Goal: Find specific page/section: Find specific page/section

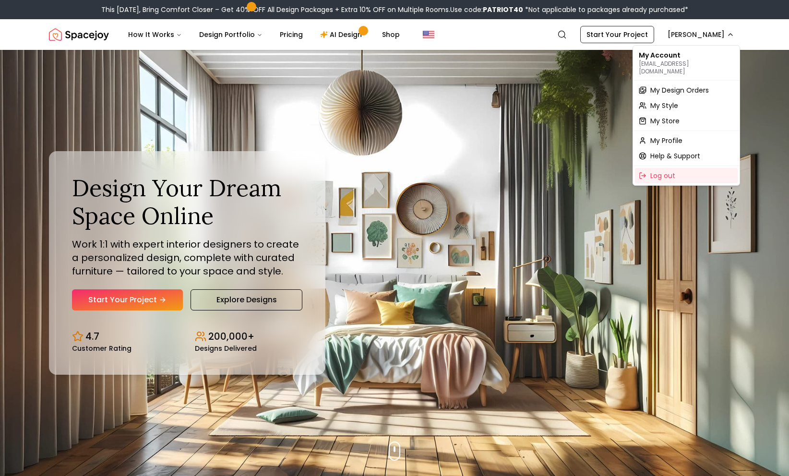
click at [702, 85] on span "My Design Orders" at bounding box center [679, 90] width 59 height 10
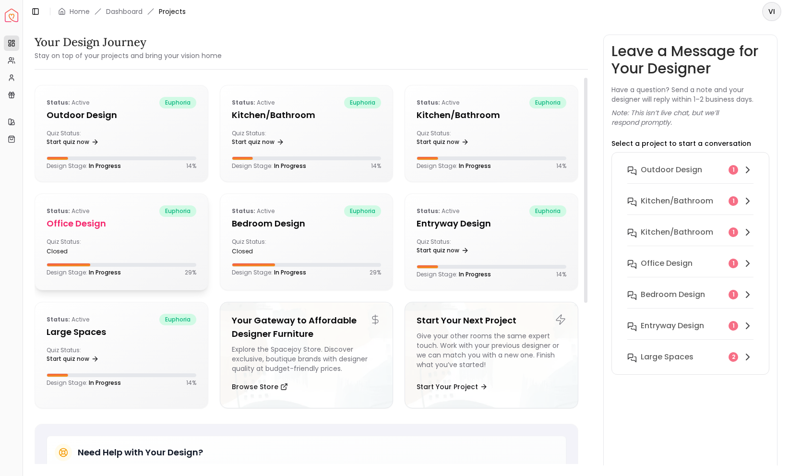
click at [150, 220] on h5 "Office design" at bounding box center [122, 223] width 150 height 13
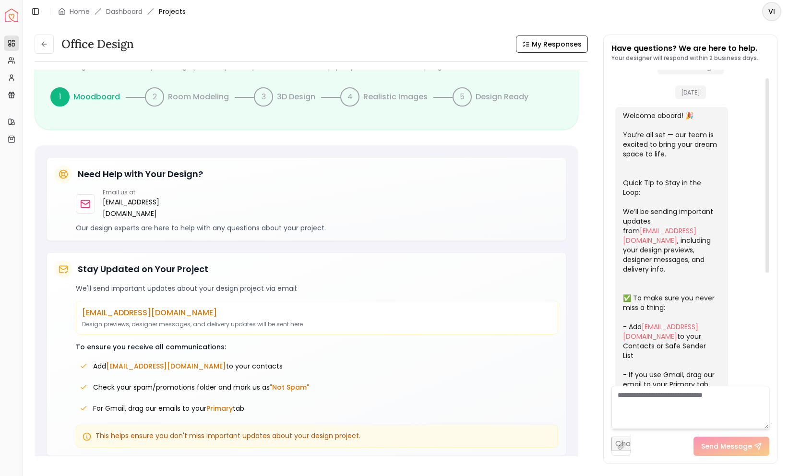
scroll to position [196, 0]
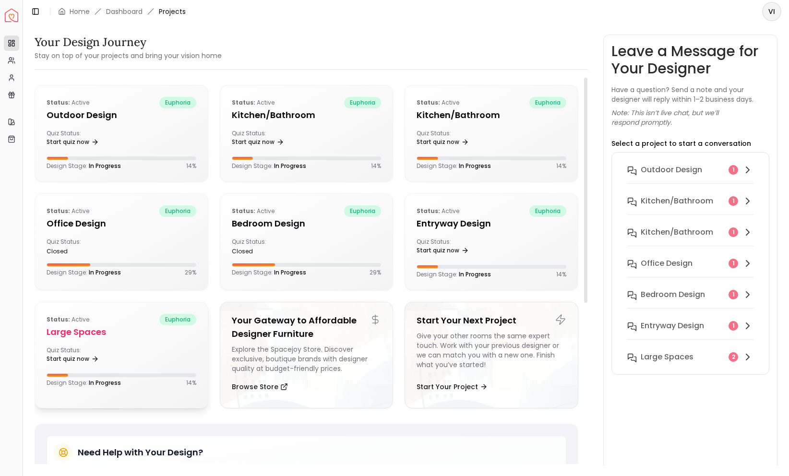
click at [89, 326] on h5 "Large Spaces" at bounding box center [122, 331] width 150 height 13
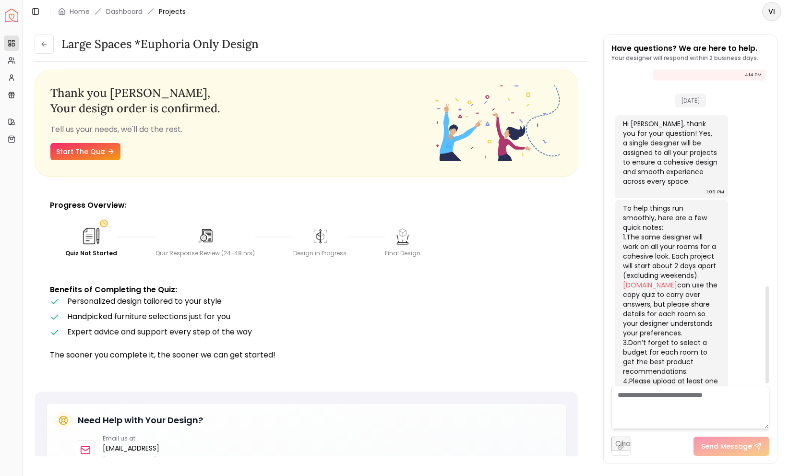
scroll to position [713, 0]
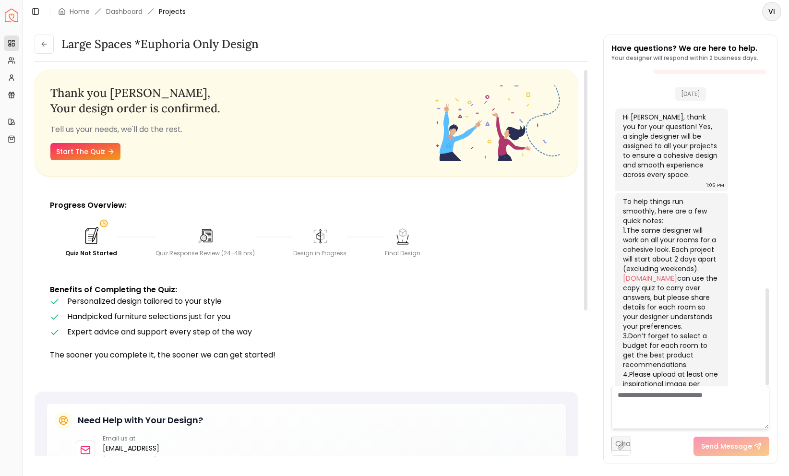
click at [460, 308] on ul "Personalized design tailored to your style Handpicked furniture selections just…" at bounding box center [306, 317] width 513 height 42
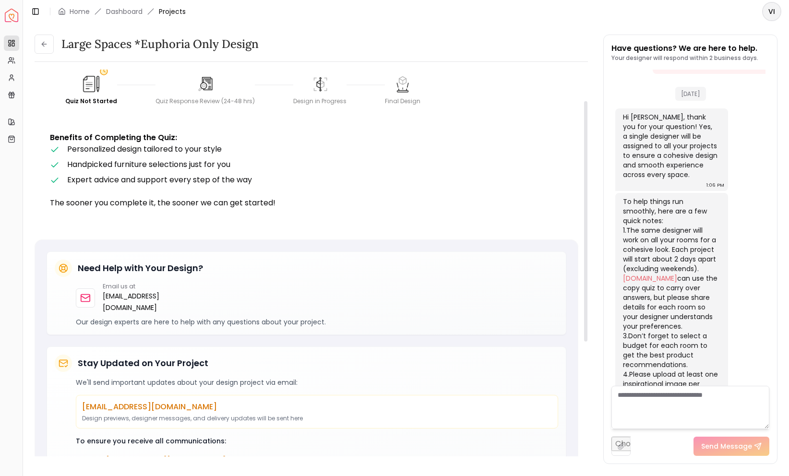
scroll to position [0, 0]
